Goal: Task Accomplishment & Management: Use online tool/utility

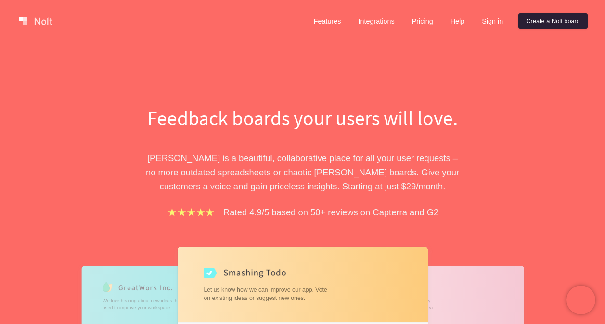
click at [538, 17] on link "Create a Nolt board" at bounding box center [552, 20] width 69 height 15
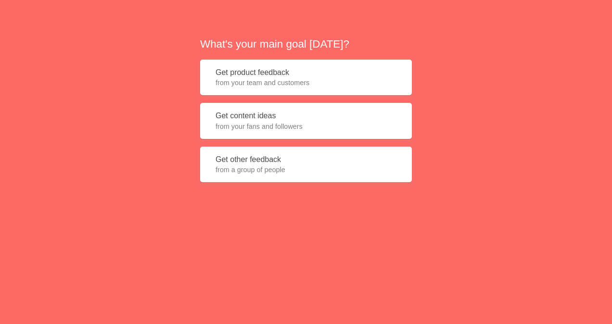
click at [352, 80] on span "from your team and customers" at bounding box center [306, 83] width 181 height 10
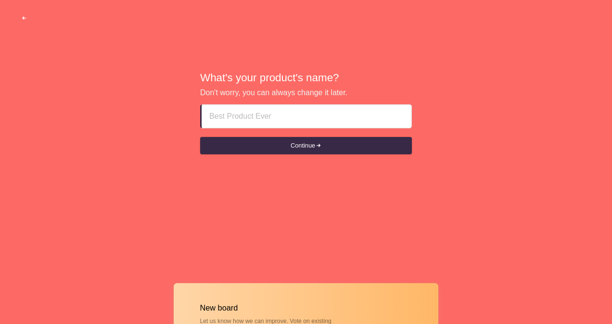
click at [25, 19] on span "button" at bounding box center [24, 18] width 6 height 6
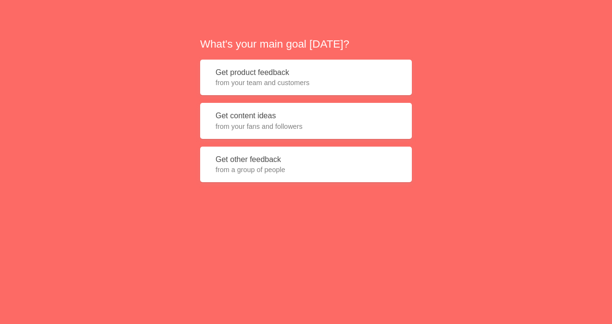
click at [25, 22] on div "What's your main goal [DATE]? Get product feedback from your team and customers…" at bounding box center [306, 113] width 612 height 227
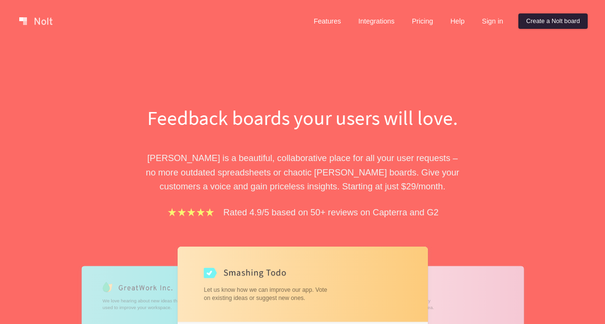
click at [537, 23] on link "Create a Nolt board" at bounding box center [552, 20] width 69 height 15
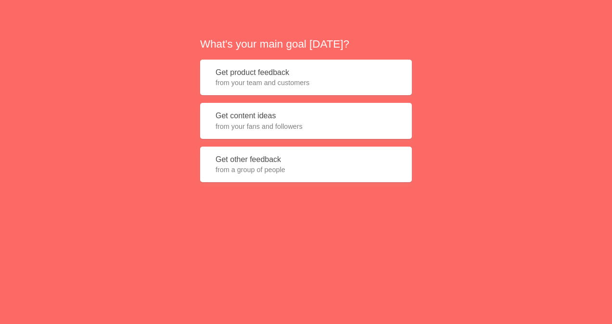
click at [285, 105] on button "Get content ideas from your fans and followers" at bounding box center [306, 121] width 212 height 36
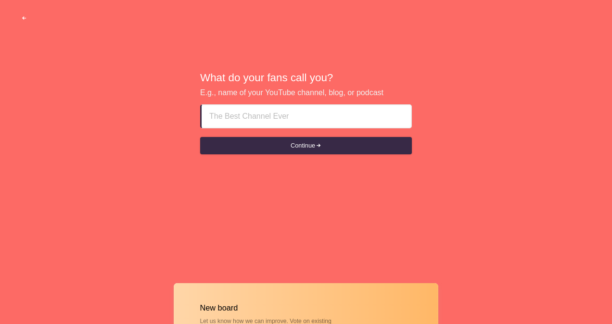
click at [20, 18] on button "button" at bounding box center [24, 18] width 29 height 17
